Goal: Find specific page/section: Find specific page/section

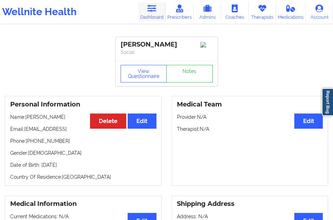
click at [149, 17] on link "Dashboard" at bounding box center [151, 11] width 27 height 19
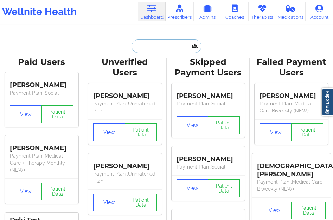
click at [152, 48] on input "text" at bounding box center [167, 45] width 70 height 13
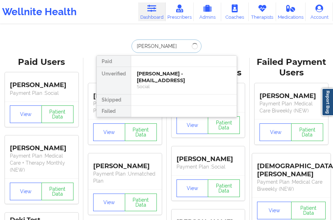
type input "[PERSON_NAME]"
click at [171, 74] on div "[PERSON_NAME] - [EMAIL_ADDRESS][DOMAIN_NAME]" at bounding box center [184, 76] width 94 height 13
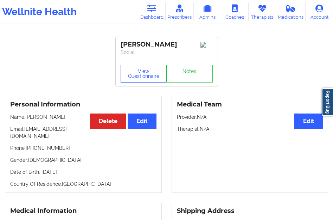
click at [148, 76] on button "View Questionnaire" at bounding box center [144, 74] width 46 height 18
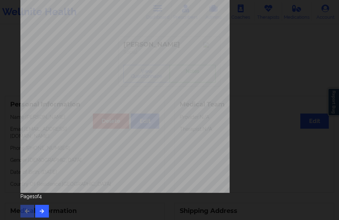
scroll to position [116, 0]
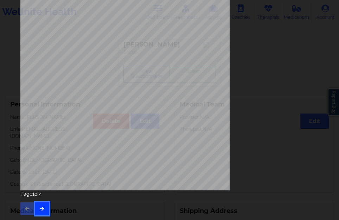
click at [38, 209] on button "button" at bounding box center [42, 208] width 14 height 13
click at [42, 208] on icon "button" at bounding box center [42, 208] width 6 height 4
click at [44, 208] on icon "button" at bounding box center [42, 208] width 6 height 4
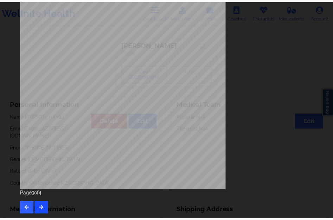
scroll to position [0, 0]
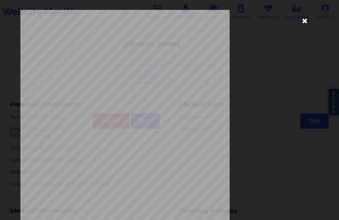
click at [307, 18] on icon at bounding box center [304, 20] width 11 height 11
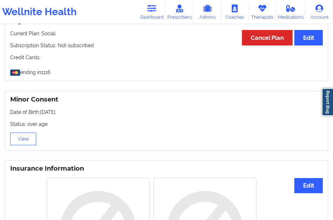
scroll to position [352, 0]
